Goal: Check status

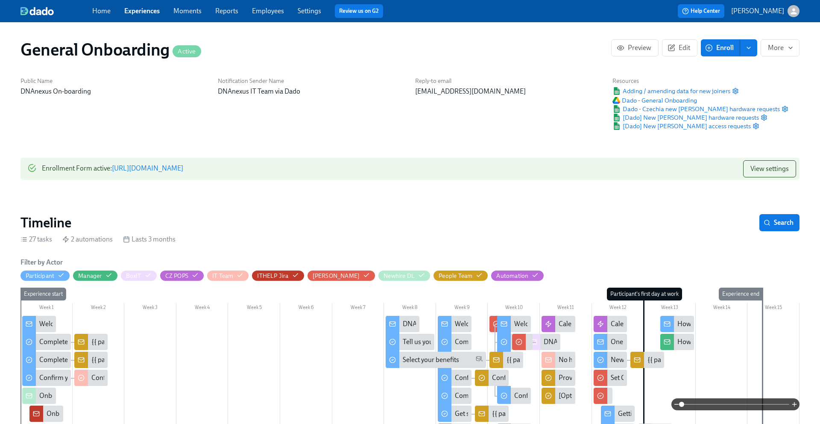
scroll to position [0, 2588]
click at [154, 13] on link "Experiences" at bounding box center [141, 11] width 35 height 8
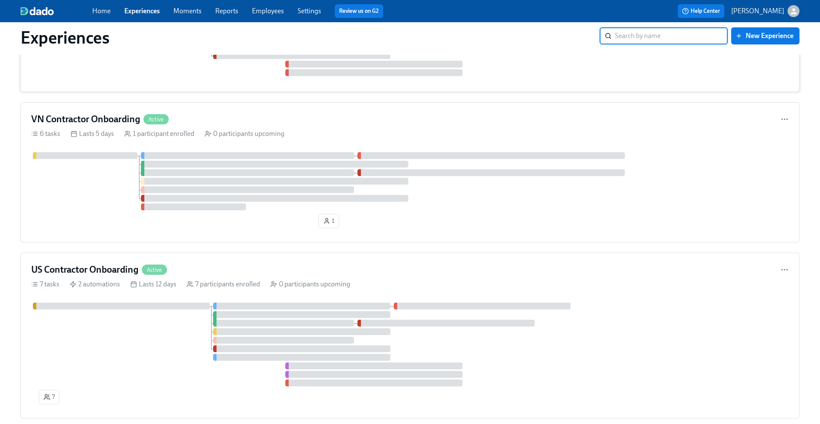
scroll to position [331, 0]
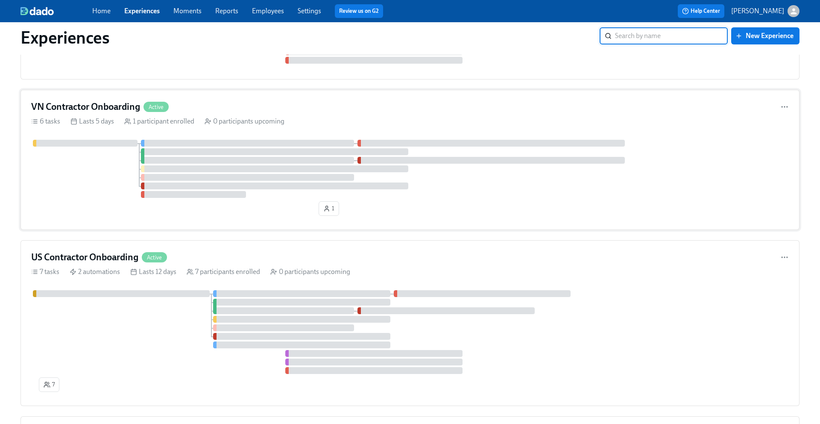
click at [114, 111] on h4 "VN Contractor Onboarding" at bounding box center [85, 106] width 109 height 13
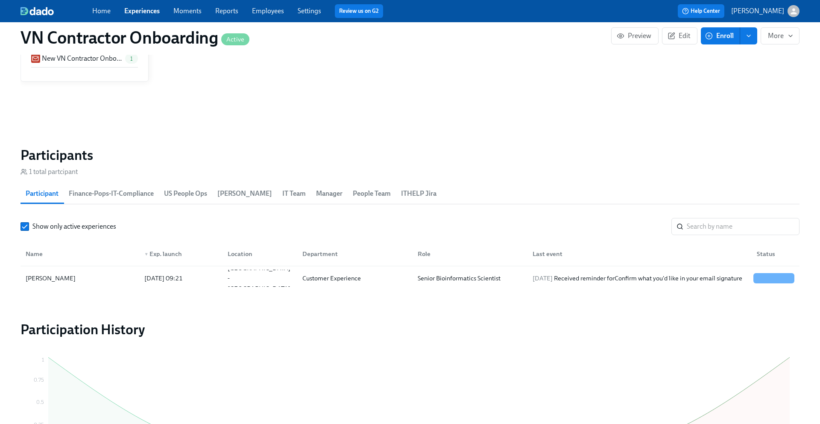
scroll to position [642, 0]
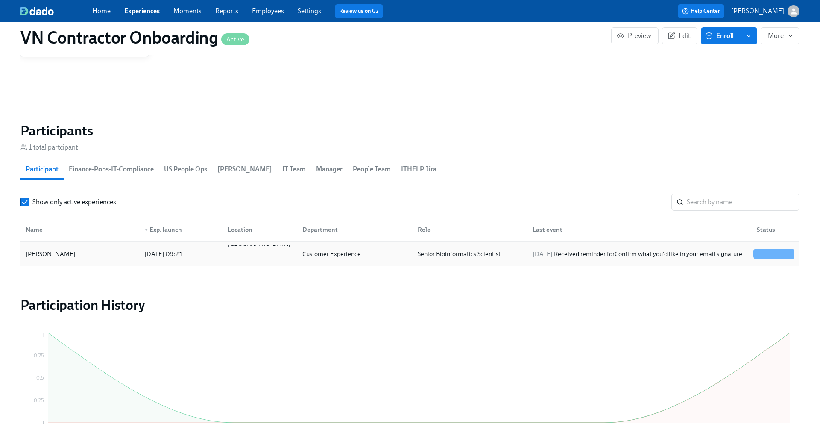
click at [38, 256] on div "[PERSON_NAME]" at bounding box center [50, 254] width 57 height 10
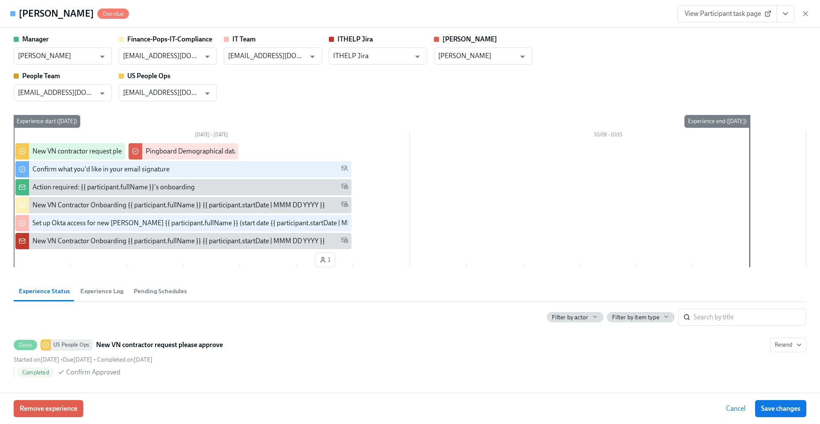
click at [93, 287] on span "Experience Log" at bounding box center [101, 291] width 43 height 10
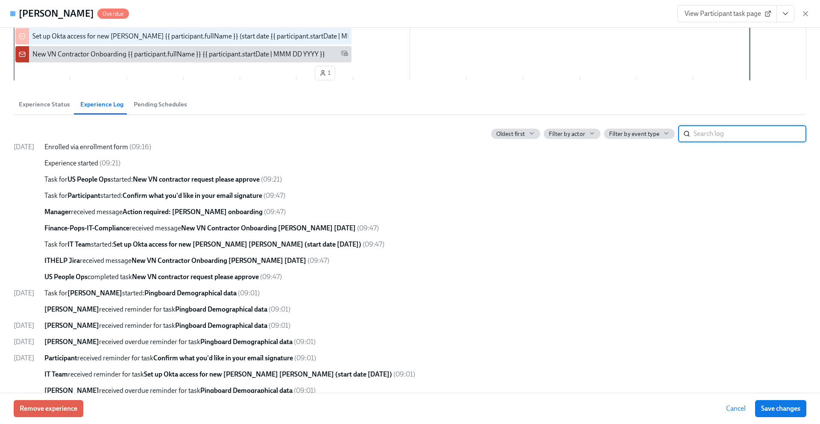
scroll to position [199, 0]
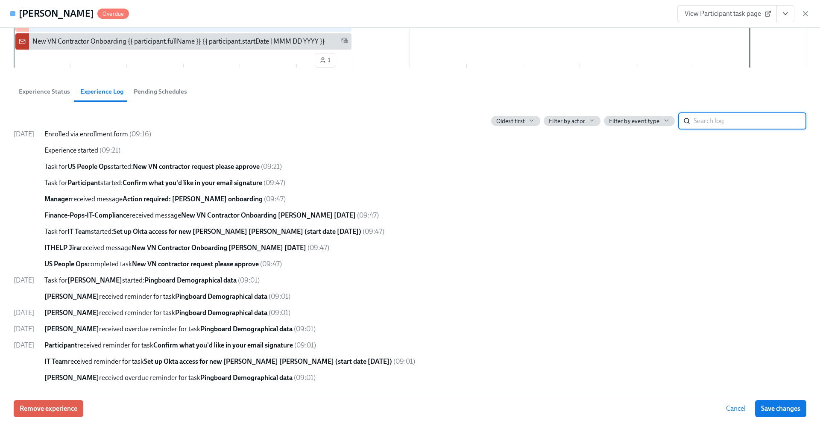
click at [54, 94] on span "Experience Status" at bounding box center [44, 92] width 51 height 10
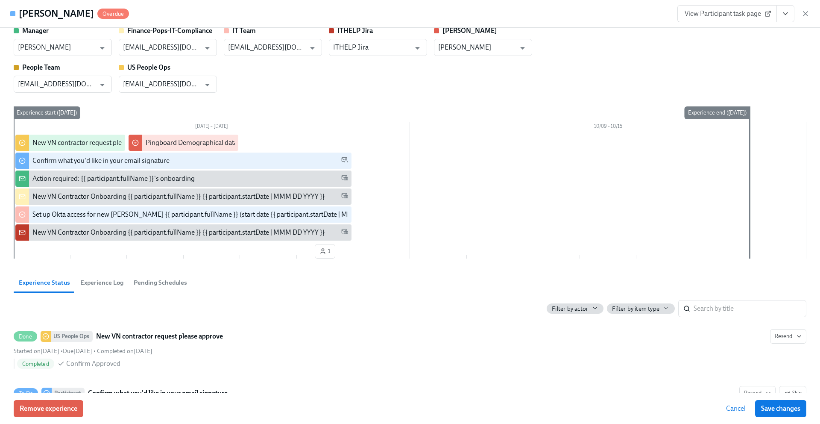
scroll to position [0, 0]
